Goal: Task Accomplishment & Management: Manage account settings

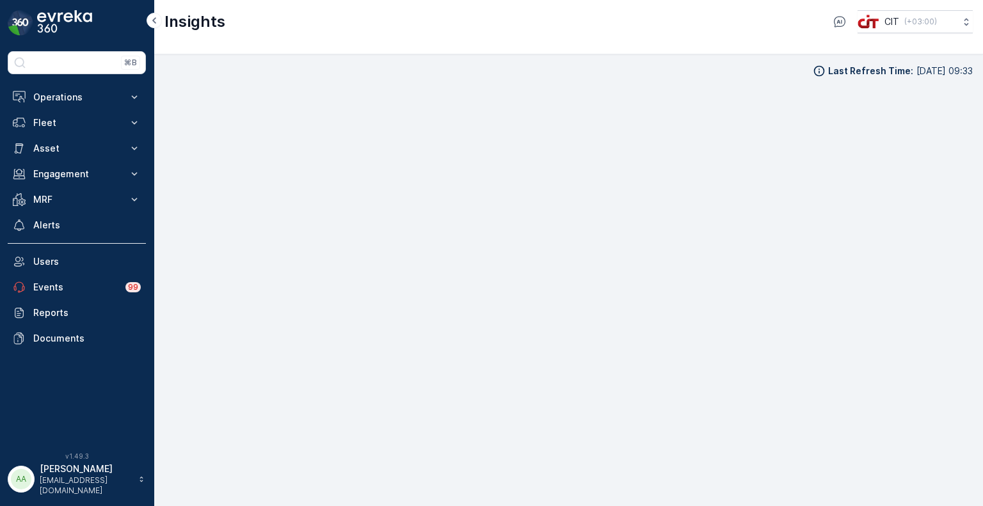
scroll to position [10, 0]
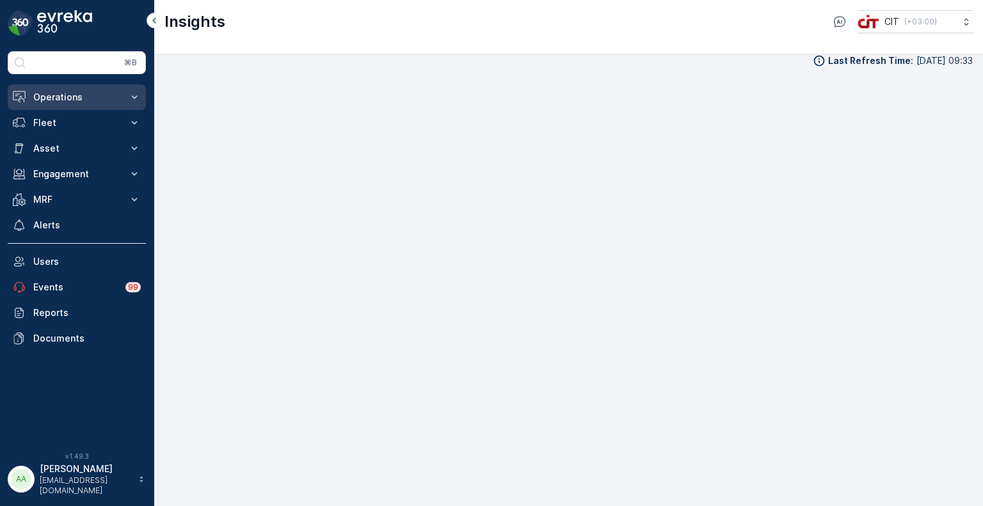
click at [70, 91] on p "Operations" at bounding box center [76, 97] width 87 height 13
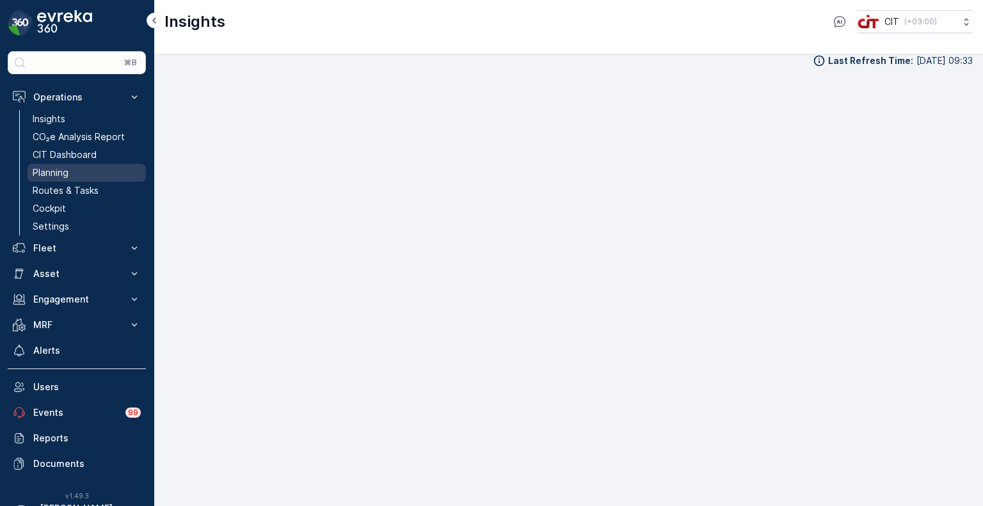
drag, startPoint x: 63, startPoint y: 154, endPoint x: 41, endPoint y: 174, distance: 29.9
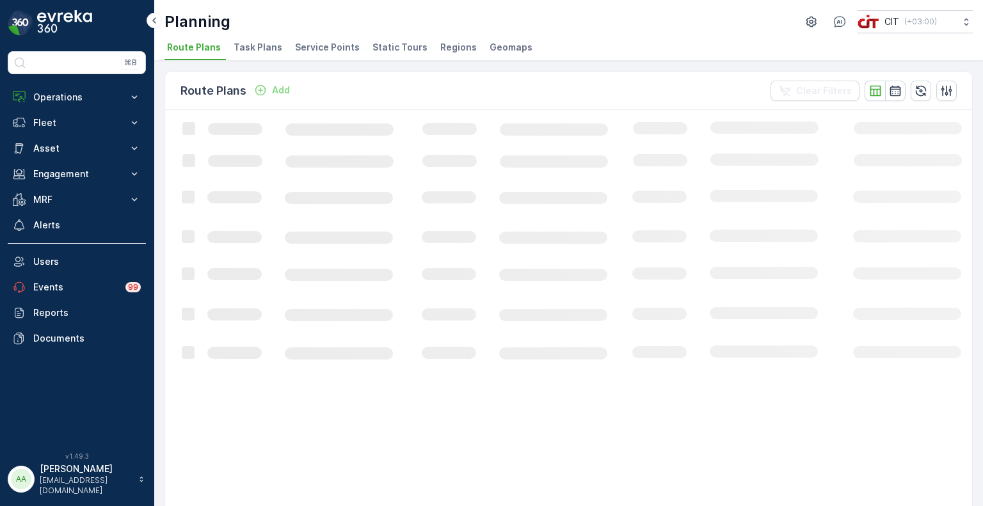
click at [380, 48] on span "Static Tours" at bounding box center [399, 47] width 55 height 13
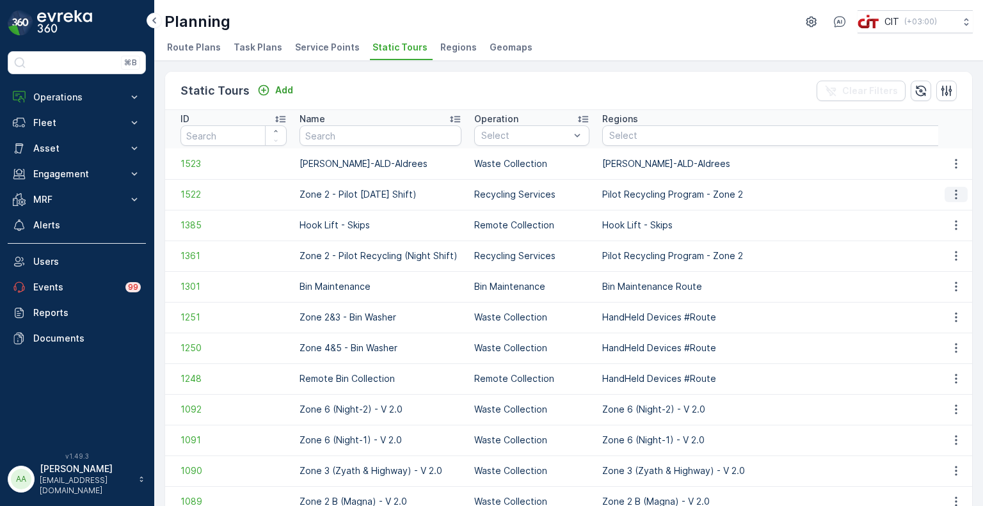
click at [951, 189] on icon "button" at bounding box center [955, 194] width 13 height 13
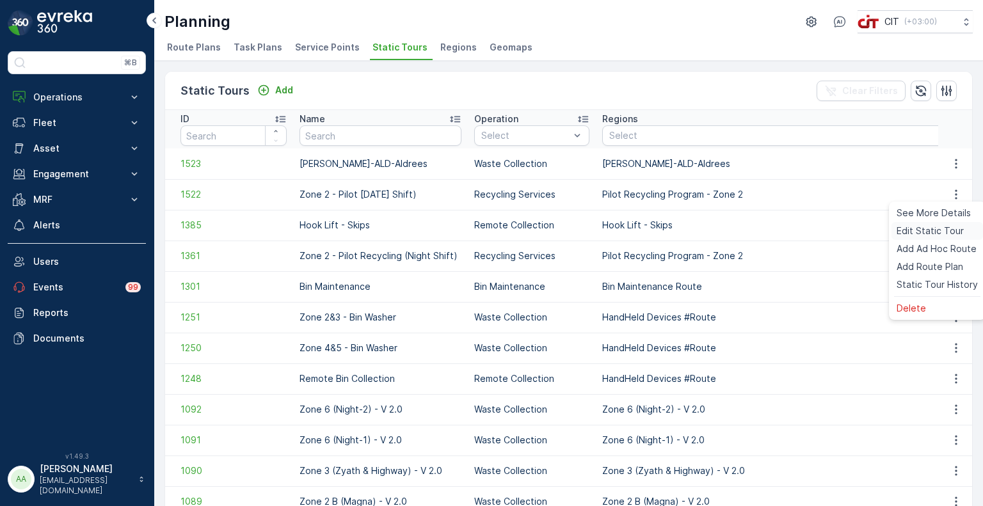
click at [919, 226] on span "Edit Static Tour" at bounding box center [929, 231] width 67 height 13
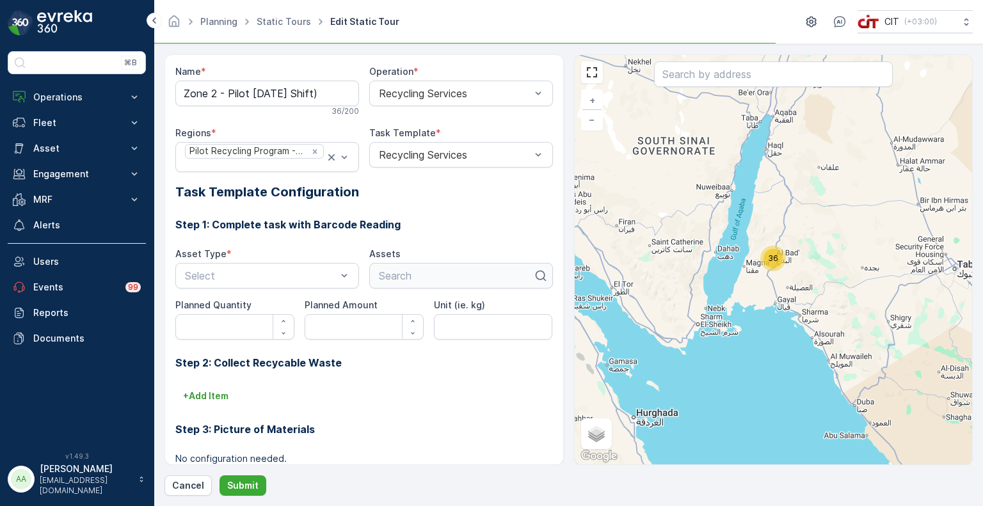
type kg\) "kg"
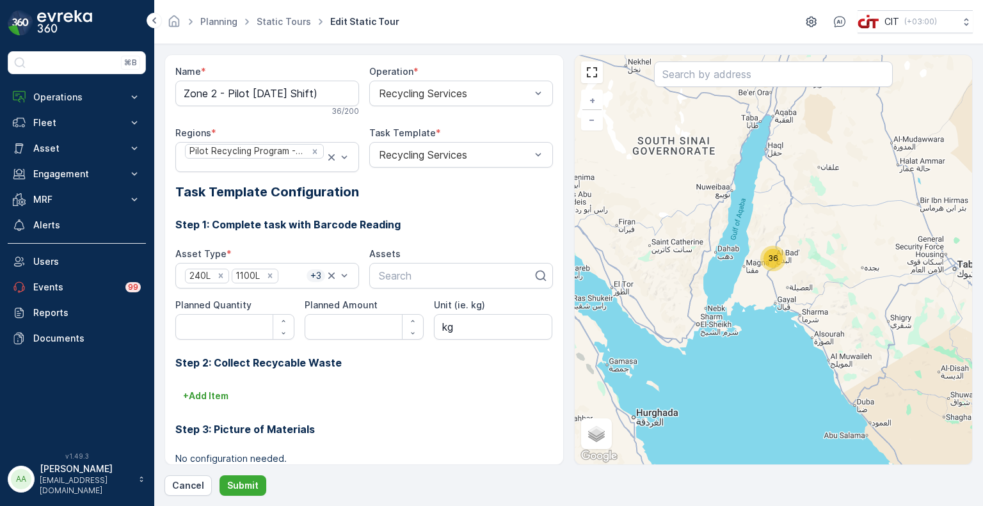
click at [773, 255] on span "36" at bounding box center [773, 258] width 10 height 10
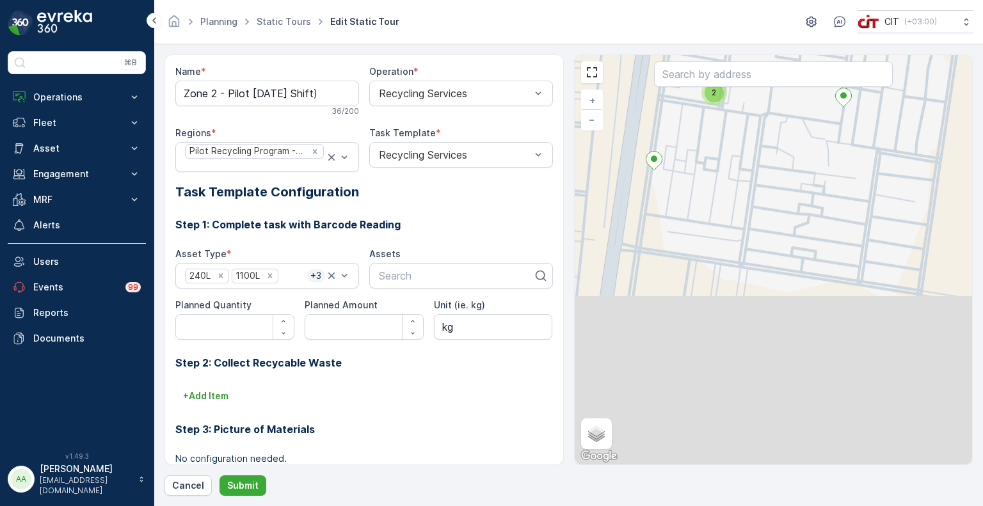
drag, startPoint x: 734, startPoint y: 250, endPoint x: 738, endPoint y: 164, distance: 85.8
click at [738, 164] on div "2 2 3 2 2 2 + − Satellite Roadmap Terrain Hybrid Leaflet Keyboard shortcuts Map…" at bounding box center [774, 259] width 398 height 409
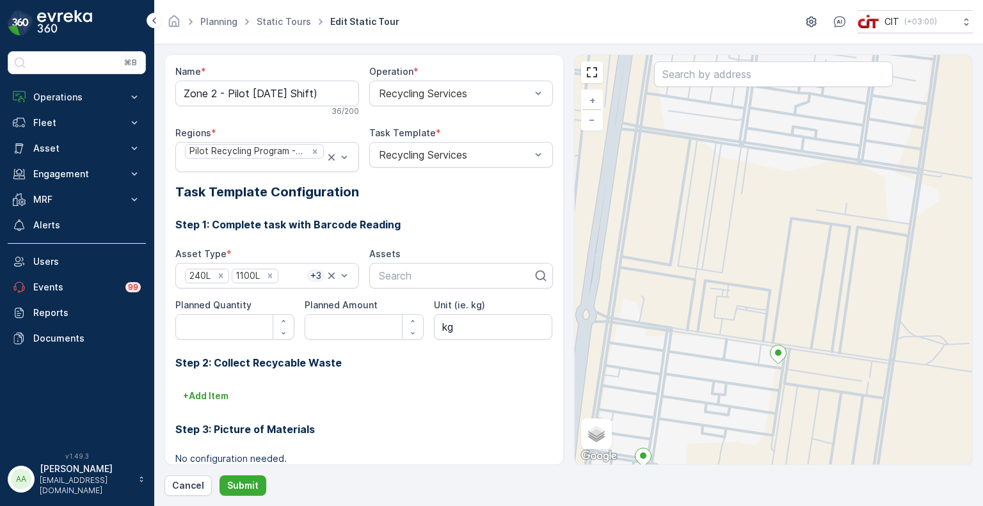
drag, startPoint x: 717, startPoint y: 231, endPoint x: 717, endPoint y: 189, distance: 42.2
click at [717, 189] on div "2 2 3 2 2 2 + − Satellite Roadmap Terrain Hybrid Leaflet Keyboard shortcuts Map…" at bounding box center [774, 259] width 398 height 409
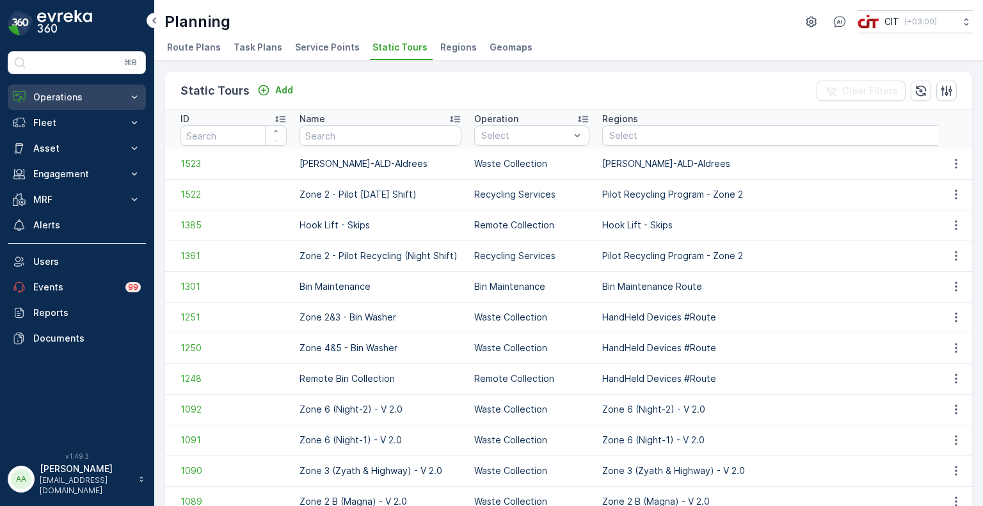
click at [75, 102] on p "Operations" at bounding box center [76, 97] width 87 height 13
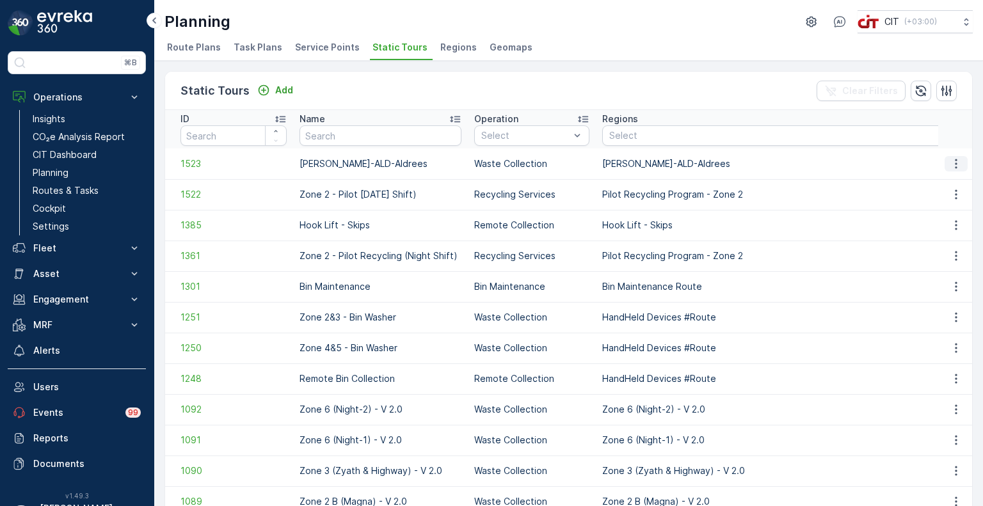
click at [956, 164] on icon "button" at bounding box center [955, 163] width 13 height 13
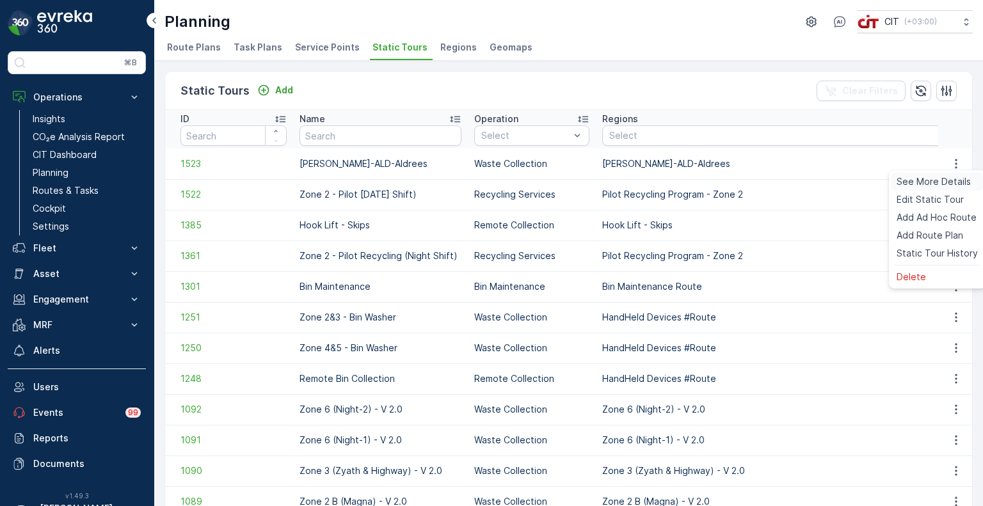
click at [935, 180] on span "See More Details" at bounding box center [933, 181] width 74 height 13
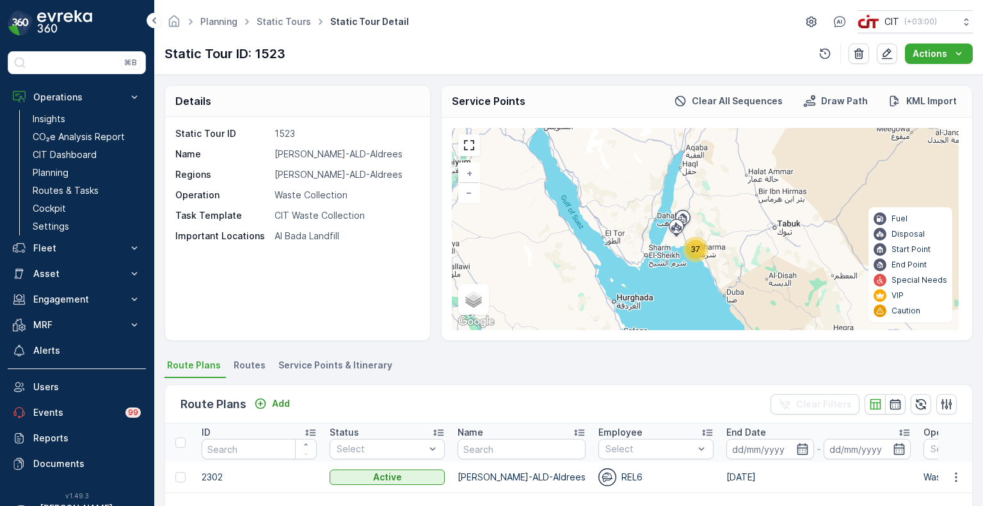
click at [699, 253] on div "37" at bounding box center [695, 249] width 19 height 19
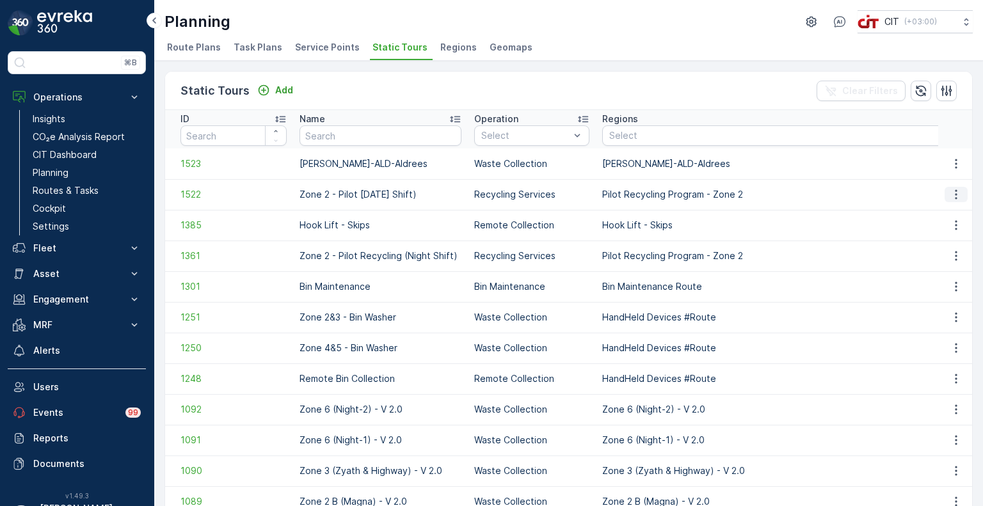
click at [954, 194] on icon "button" at bounding box center [955, 194] width 13 height 13
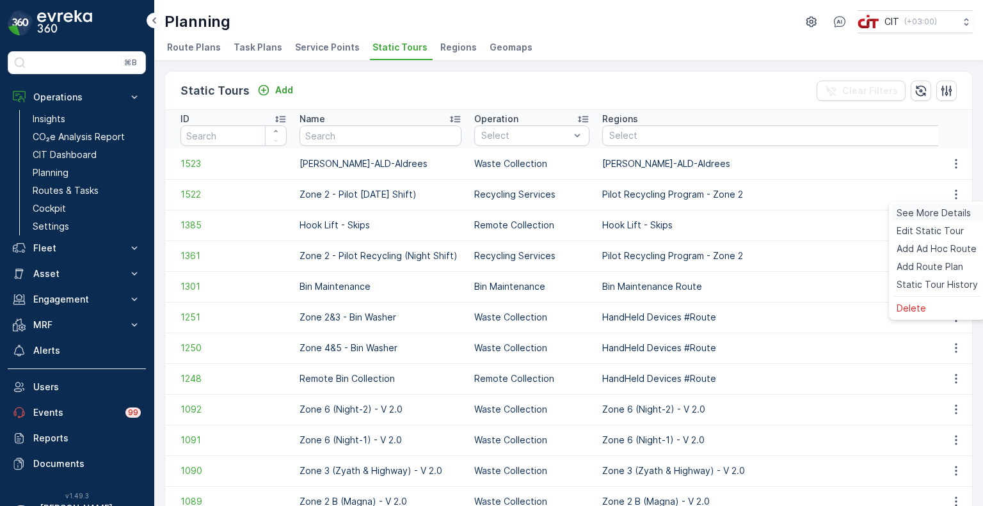
click at [935, 217] on span "See More Details" at bounding box center [933, 213] width 74 height 13
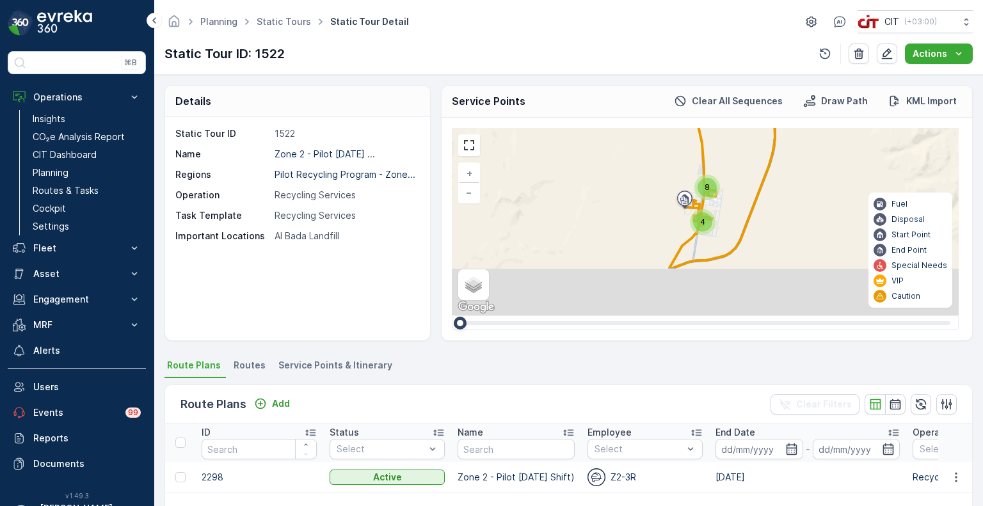
drag, startPoint x: 751, startPoint y: 276, endPoint x: 720, endPoint y: 217, distance: 67.3
click at [724, 209] on div "4 11 4 5 4 8 Al Bada Landfill + − Satellite Roadmap Terrain Hybrid Leaflet Keyb…" at bounding box center [705, 221] width 507 height 187
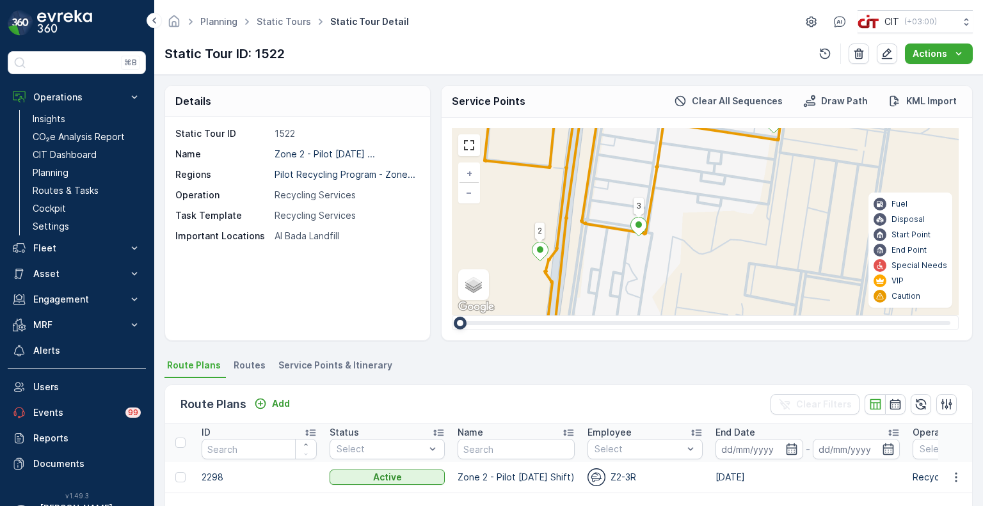
click at [642, 225] on icon at bounding box center [638, 227] width 16 height 19
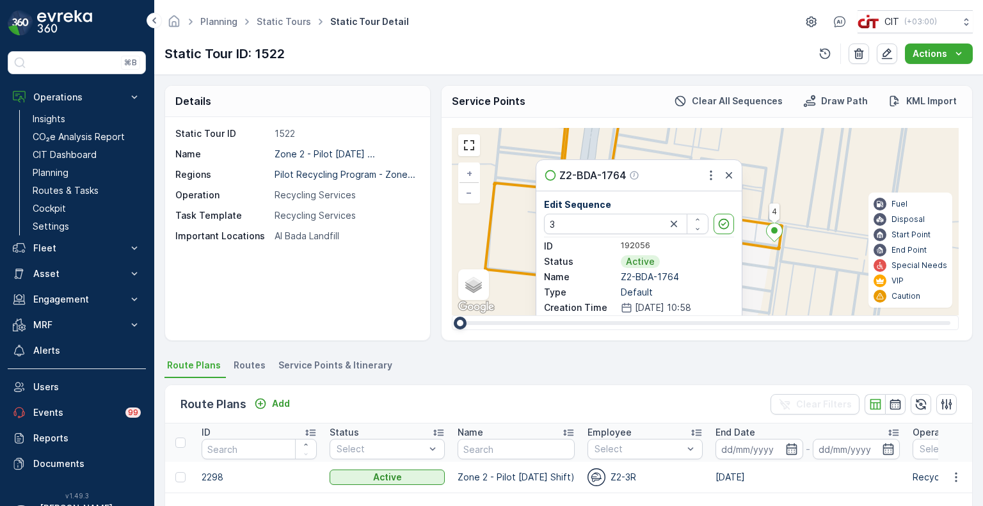
drag, startPoint x: 766, startPoint y: 230, endPoint x: 770, endPoint y: 204, distance: 26.5
click at [770, 204] on div "2 2 3 2 2 2 29 35 34 33 Z2-BDB-1185 15 20 16 4 1 5 8 21 22 30 19 3 2 9 10 26 14…" at bounding box center [705, 221] width 507 height 187
click at [473, 146] on link at bounding box center [468, 145] width 19 height 19
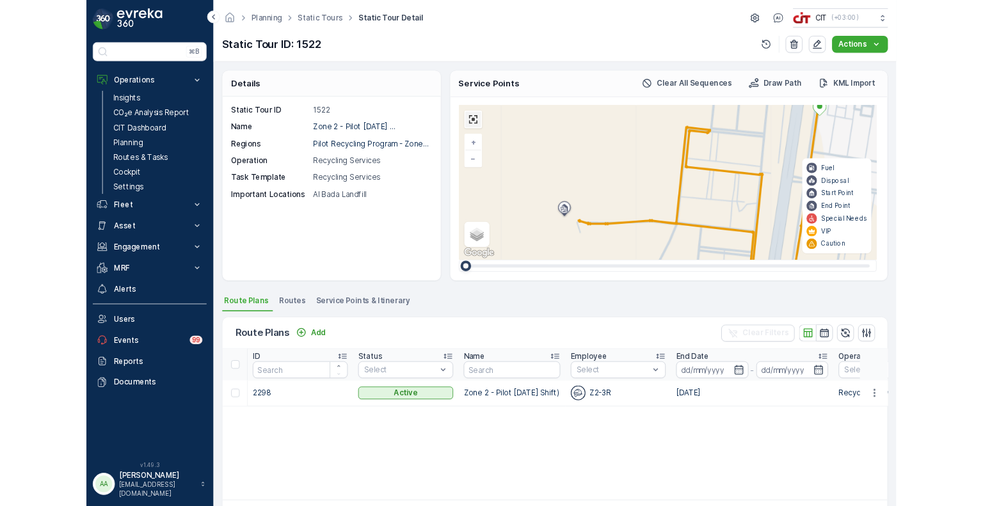
scroll to position [64, 0]
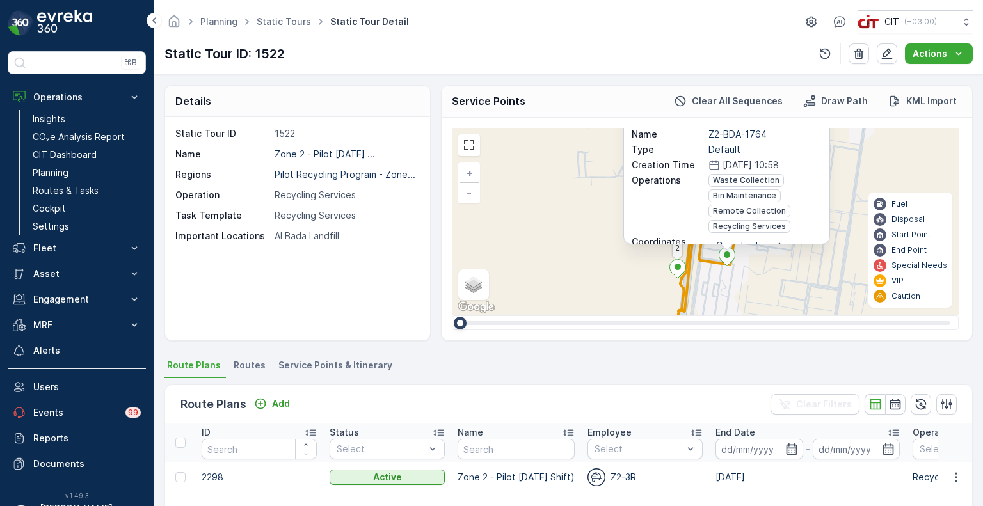
click at [844, 181] on div "2 6 2 2 2 2 29 35 34 33 Z2-BDB-1185 15 20 16 4 1 5 8 21 22 30 19 3 2 9 10 26 14…" at bounding box center [705, 221] width 507 height 187
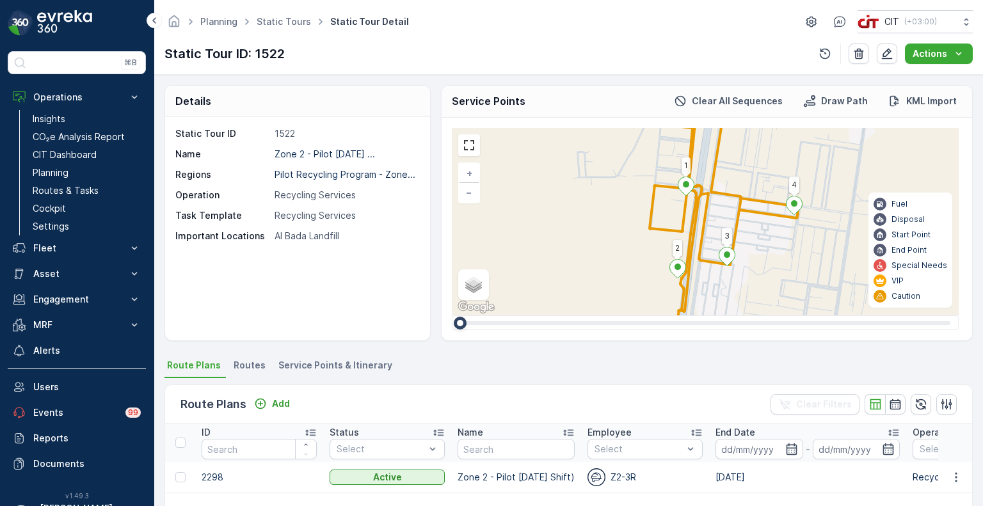
scroll to position [0, 0]
drag, startPoint x: 839, startPoint y: 182, endPoint x: 791, endPoint y: 358, distance: 181.7
click at [792, 358] on div "Details Static Tour ID 1522 Name Zone 2 - Pilot Recycling (Day ... Regions Pilo…" at bounding box center [568, 290] width 828 height 431
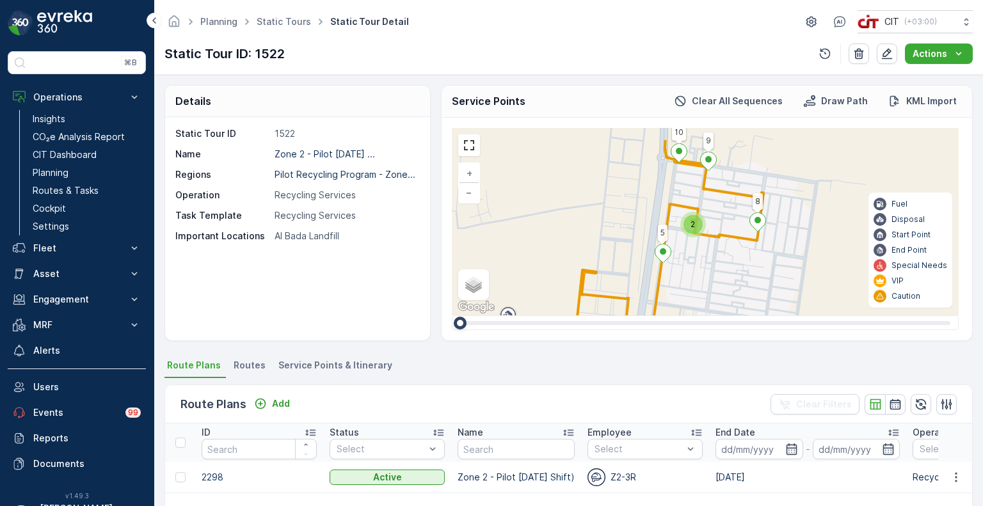
drag, startPoint x: 789, startPoint y: 217, endPoint x: 766, endPoint y: 248, distance: 38.4
click at [766, 248] on div "2 6 2 2 2 2 29 35 34 33 Z2-BDB-1185 15 20 16 4 1 5 8 21 22 30 19 3 2 9 10 + − S…" at bounding box center [705, 221] width 507 height 187
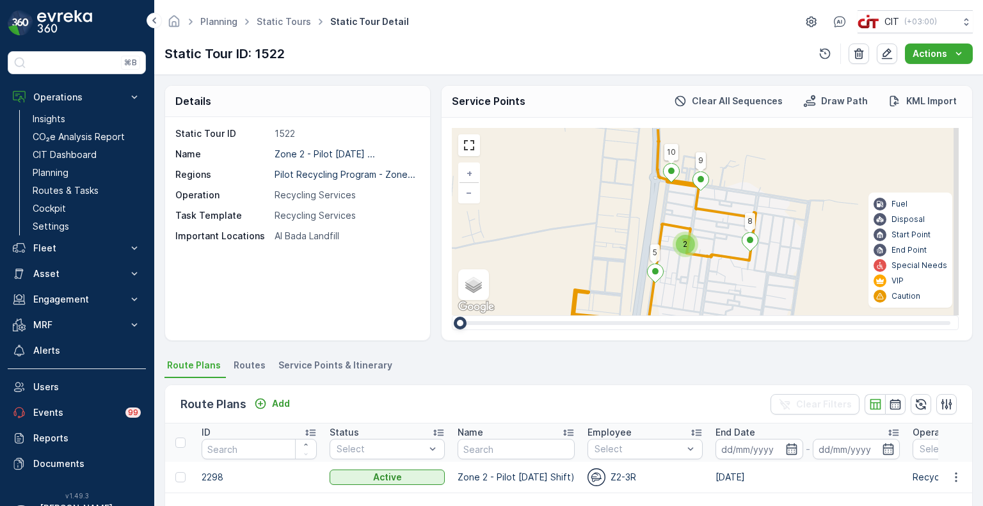
drag, startPoint x: 785, startPoint y: 219, endPoint x: 777, endPoint y: 237, distance: 19.5
click at [777, 237] on div "2 6 2 2 2 2 29 35 34 33 Z2-BDB-1185 15 20 16 4 1 5 8 21 22 30 19 3 2 9 10 + − S…" at bounding box center [705, 221] width 507 height 187
click at [750, 239] on ellipse at bounding box center [750, 240] width 6 height 6
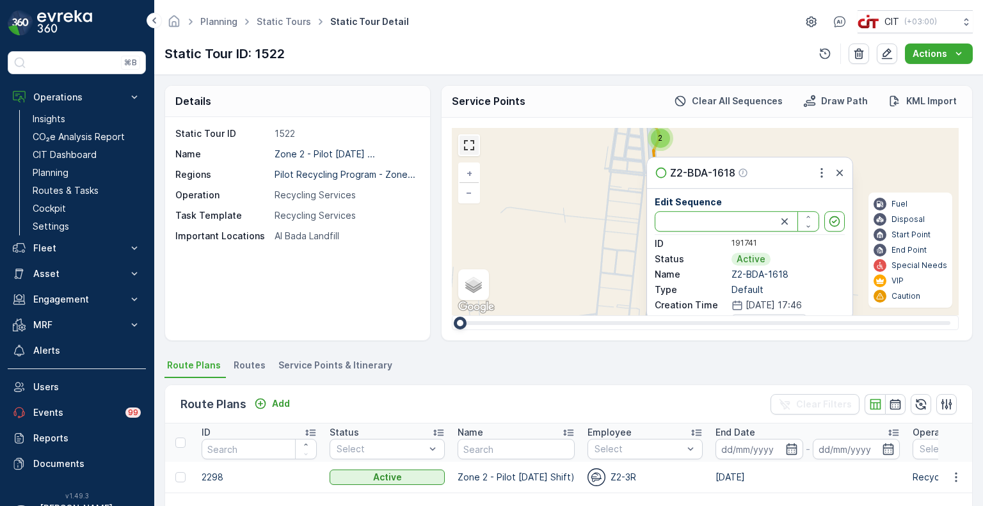
type input "8"
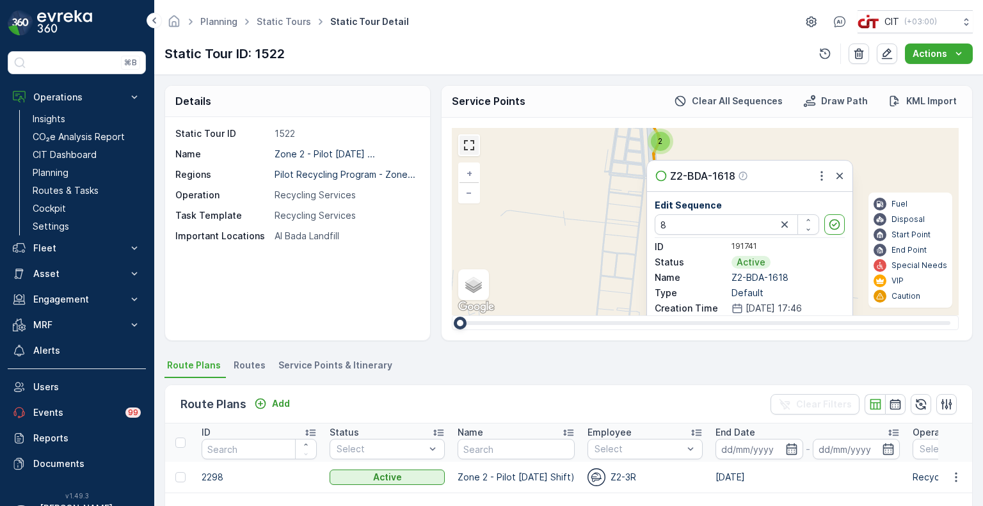
click at [476, 148] on link at bounding box center [468, 145] width 19 height 19
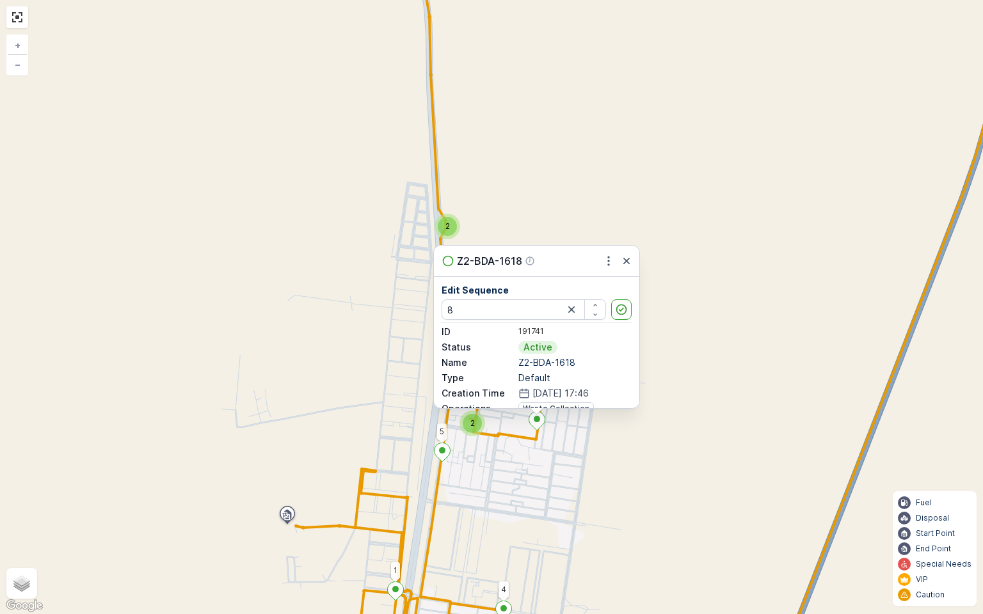
click at [701, 251] on div "2 6 2 2 2 2 29 35 34 33 Z2-BDB-1185 15 20 16 4 1 5 8 21 22 30 19 3 2 9 10 Z2-BD…" at bounding box center [491, 307] width 983 height 614
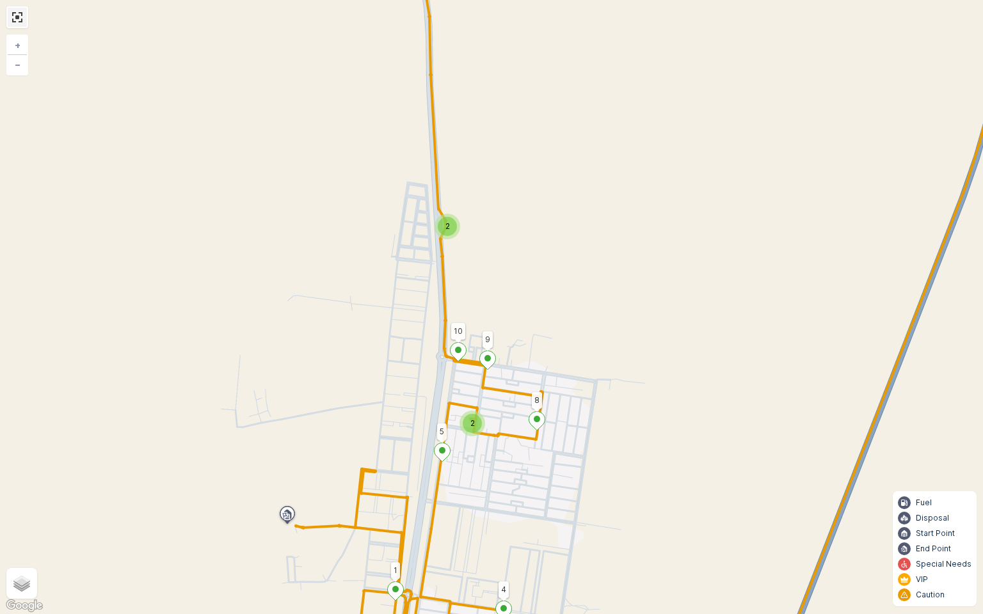
click at [12, 15] on link at bounding box center [17, 17] width 19 height 19
